Goal: Navigation & Orientation: Find specific page/section

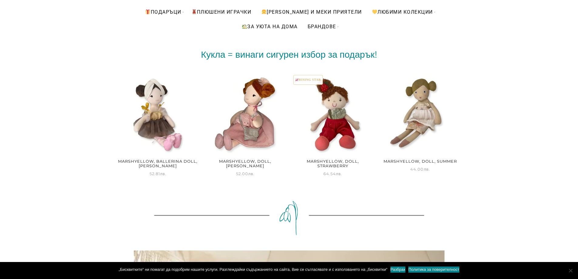
scroll to position [121, 0]
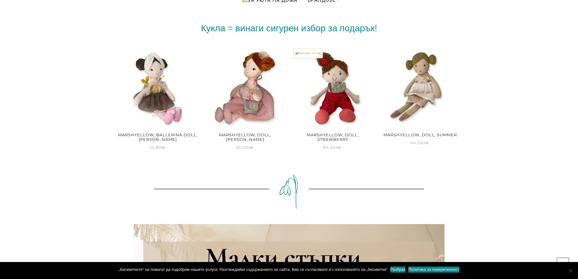
click at [504, 153] on body "Безплатна доставка при поръчка над 150 лв. // 90 дневен срок за връщане Home - …" at bounding box center [289, 27] width 578 height 279
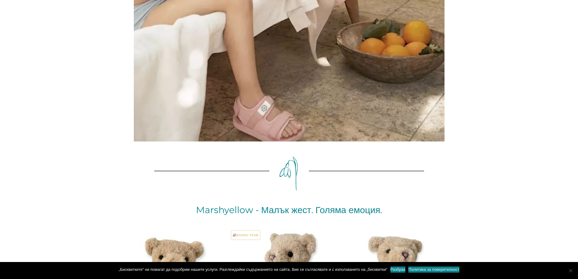
scroll to position [0, 0]
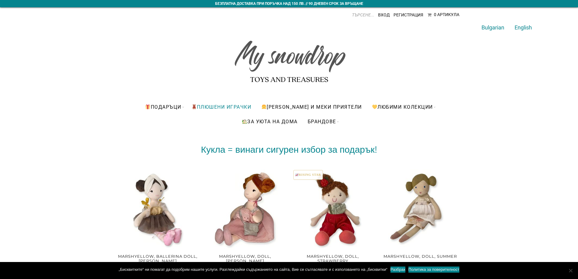
click at [245, 109] on link "ПЛЮШЕНИ ИГРАЧКИ" at bounding box center [221, 107] width 69 height 15
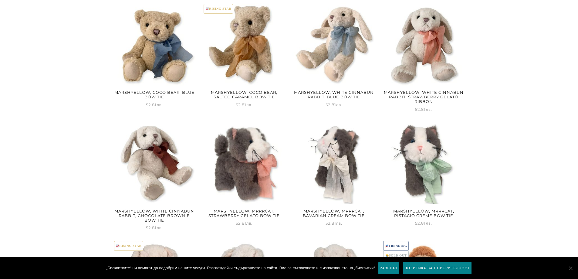
scroll to position [759, 0]
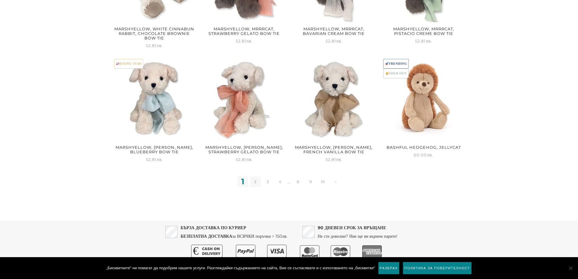
click at [253, 182] on link "2" at bounding box center [255, 181] width 11 height 11
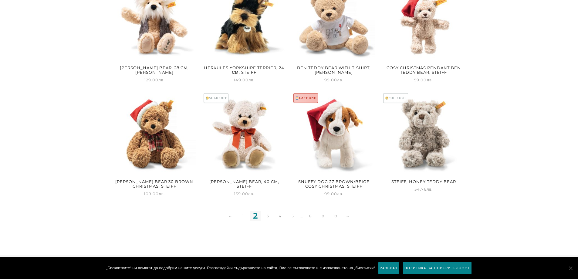
scroll to position [763, 0]
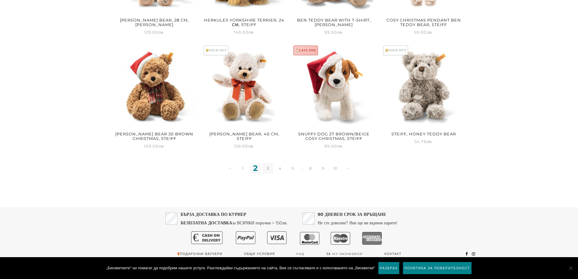
click at [269, 164] on link "3" at bounding box center [268, 168] width 11 height 11
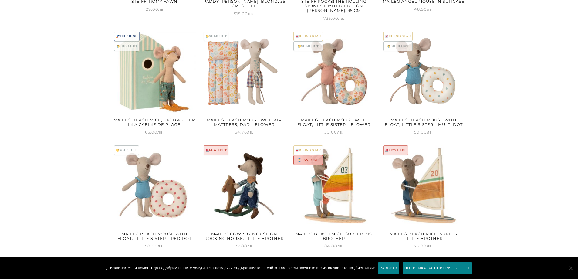
scroll to position [772, 0]
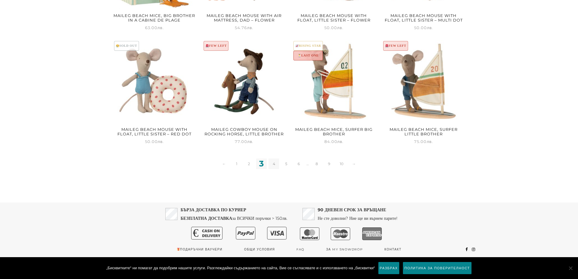
click at [274, 163] on link "4" at bounding box center [274, 163] width 11 height 11
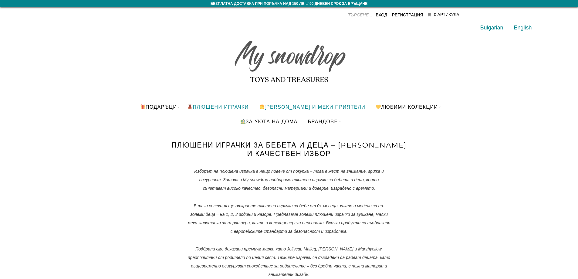
click at [300, 106] on link "[PERSON_NAME] и меки приятели" at bounding box center [313, 107] width 116 height 15
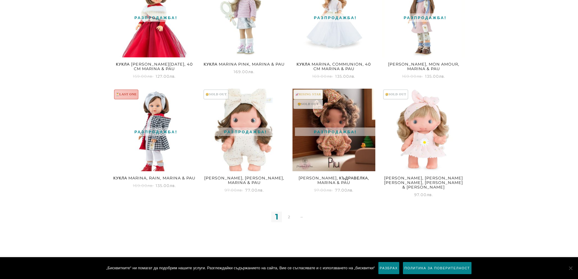
scroll to position [785, 0]
